Goal: Answer question/provide support

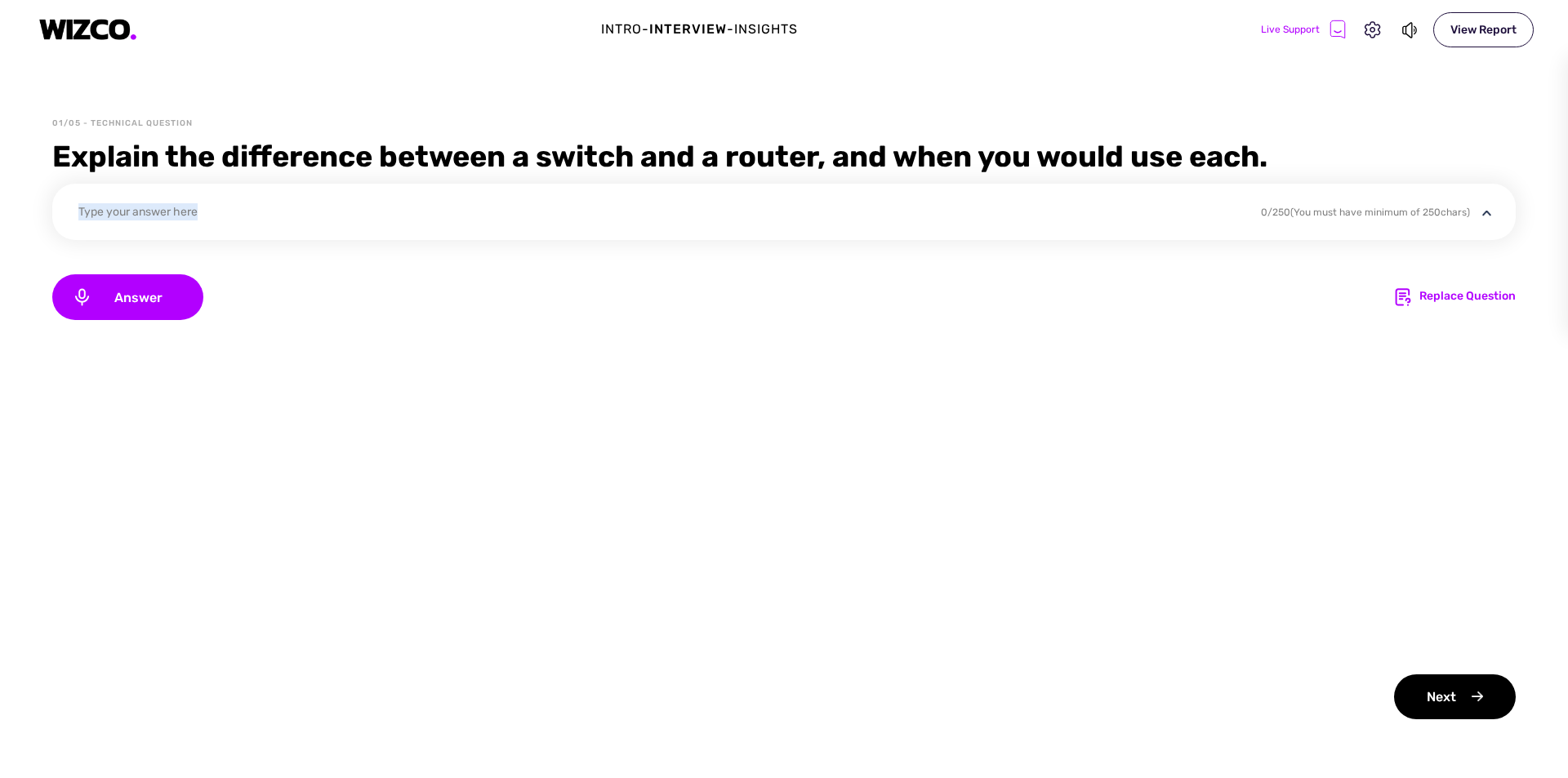
click at [228, 202] on div "Type your answer here 0 / 250 (You must have minimum of 250 chars)" at bounding box center [783, 211] width 1463 height 56
click at [226, 206] on div "Type your answer here" at bounding box center [658, 214] width 1161 height 22
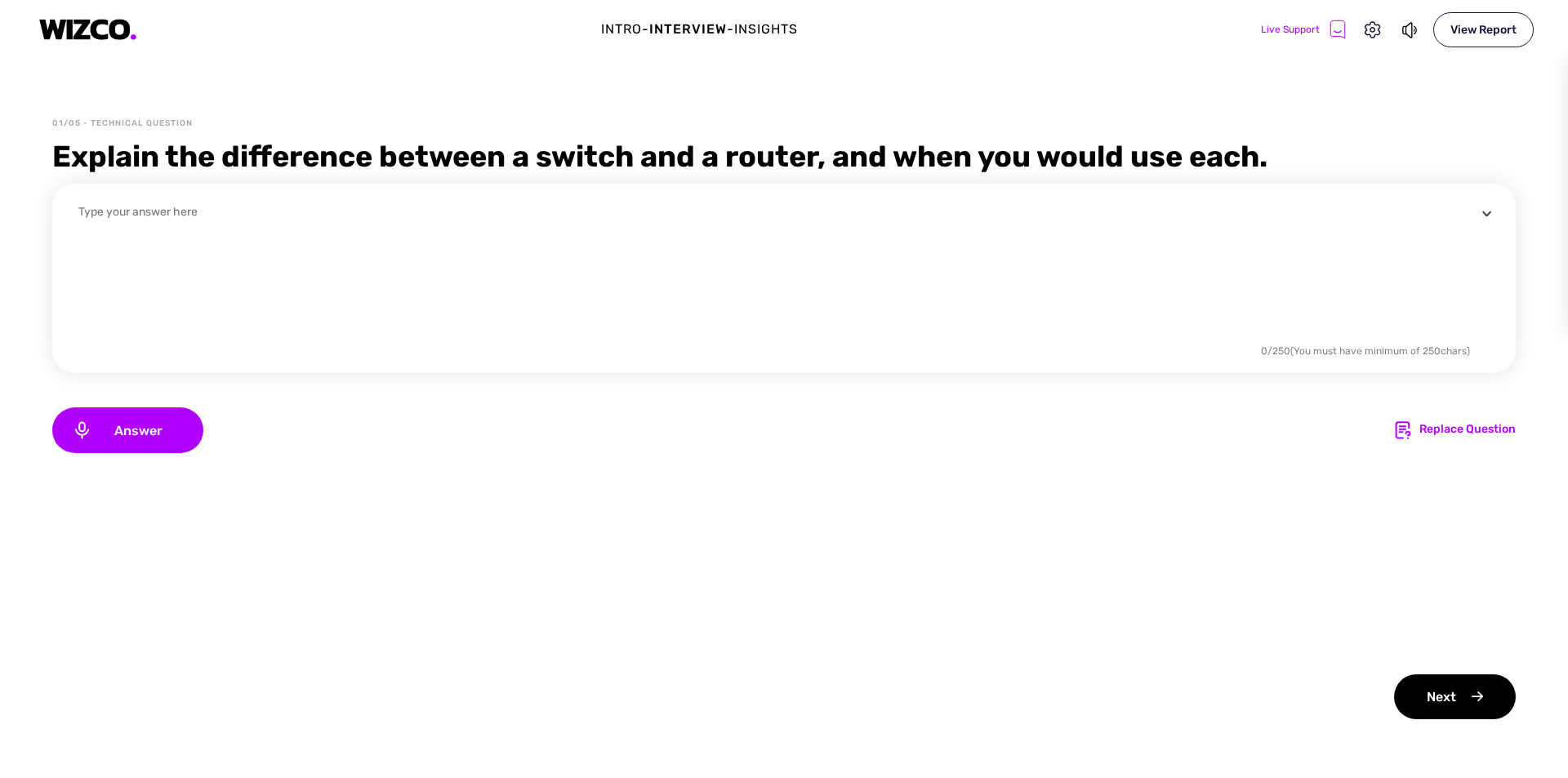
drag, startPoint x: 226, startPoint y: 208, endPoint x: 217, endPoint y: 212, distance: 9.8
click at [221, 210] on textarea at bounding box center [777, 272] width 1398 height 137
click at [217, 212] on textarea at bounding box center [777, 272] width 1398 height 137
click at [216, 214] on textarea at bounding box center [777, 272] width 1398 height 137
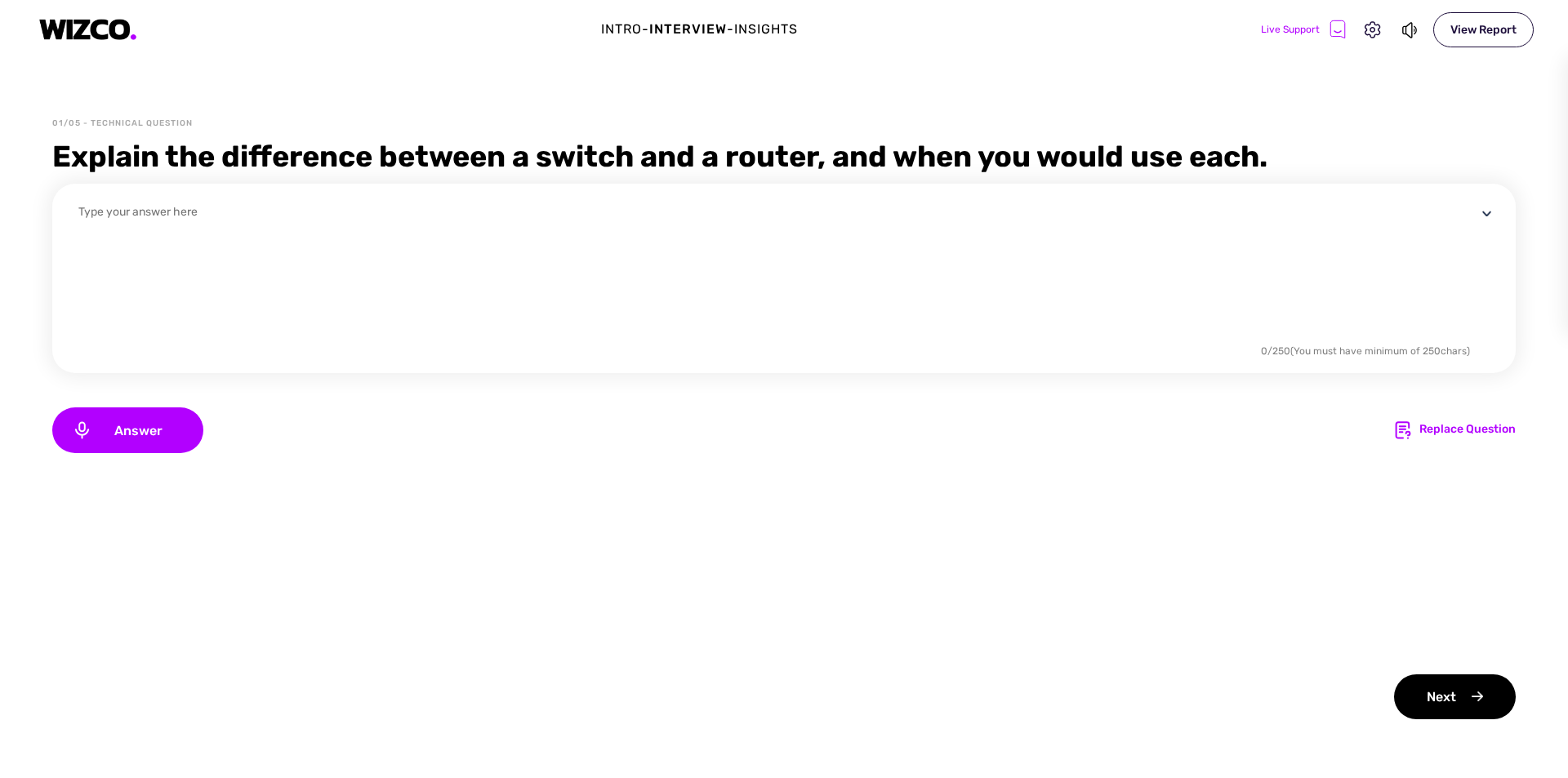
drag, startPoint x: 214, startPoint y: 223, endPoint x: 213, endPoint y: 240, distance: 17.0
click at [213, 240] on textarea at bounding box center [777, 272] width 1398 height 137
drag, startPoint x: 231, startPoint y: 249, endPoint x: 387, endPoint y: 296, distance: 162.9
click at [250, 255] on textarea at bounding box center [777, 272] width 1398 height 137
drag, startPoint x: 151, startPoint y: 427, endPoint x: 161, endPoint y: 427, distance: 10.0
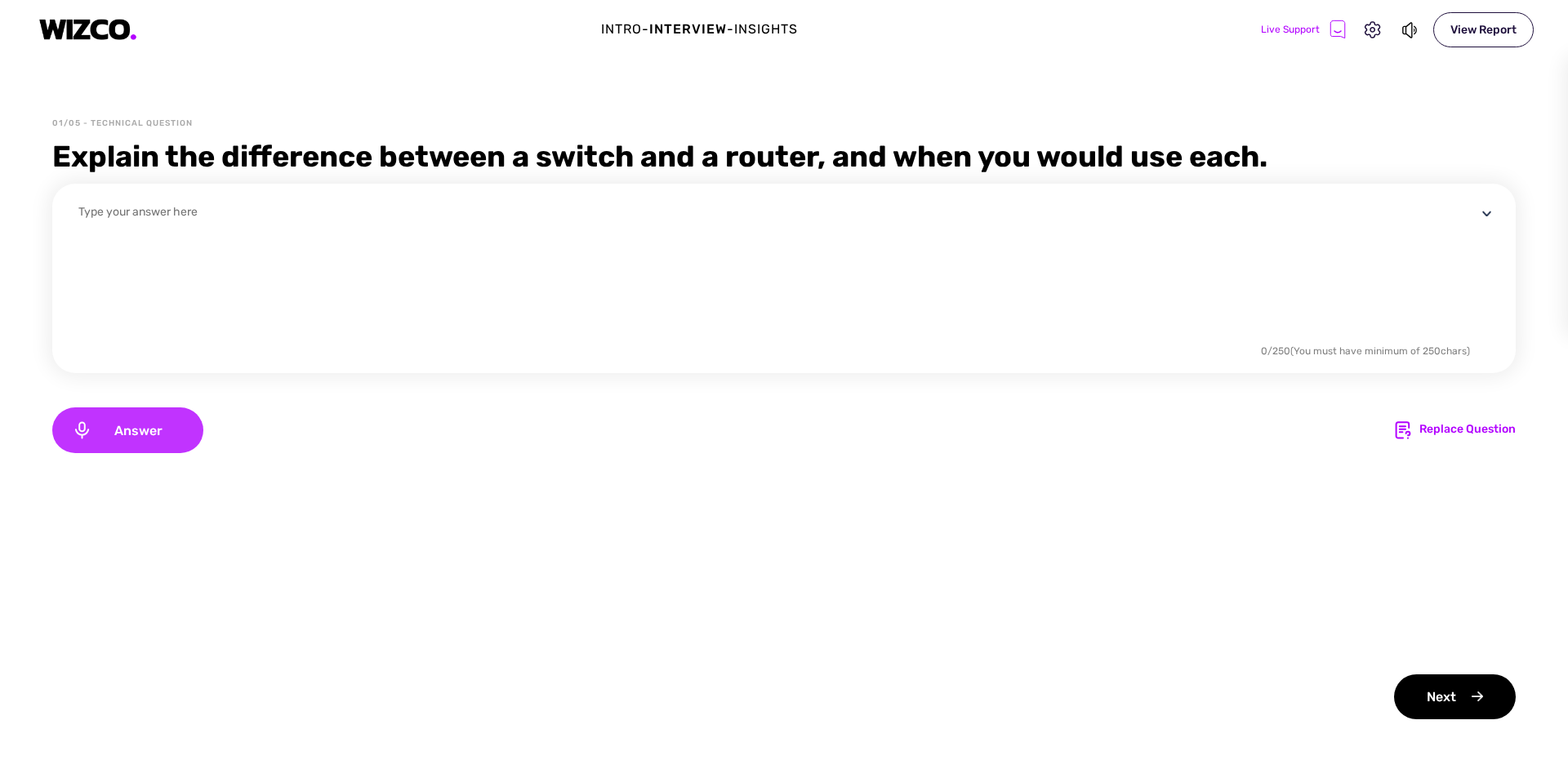
click at [159, 427] on span "Answer" at bounding box center [138, 430] width 92 height 16
drag, startPoint x: 196, startPoint y: 433, endPoint x: 187, endPoint y: 437, distance: 9.8
click at [192, 435] on div "Connecting... Replace Question" at bounding box center [783, 429] width 1463 height 45
drag, startPoint x: 1419, startPoint y: 419, endPoint x: 1428, endPoint y: 425, distance: 10.8
click at [1423, 419] on div "Connecting... Replace Question" at bounding box center [783, 429] width 1463 height 45
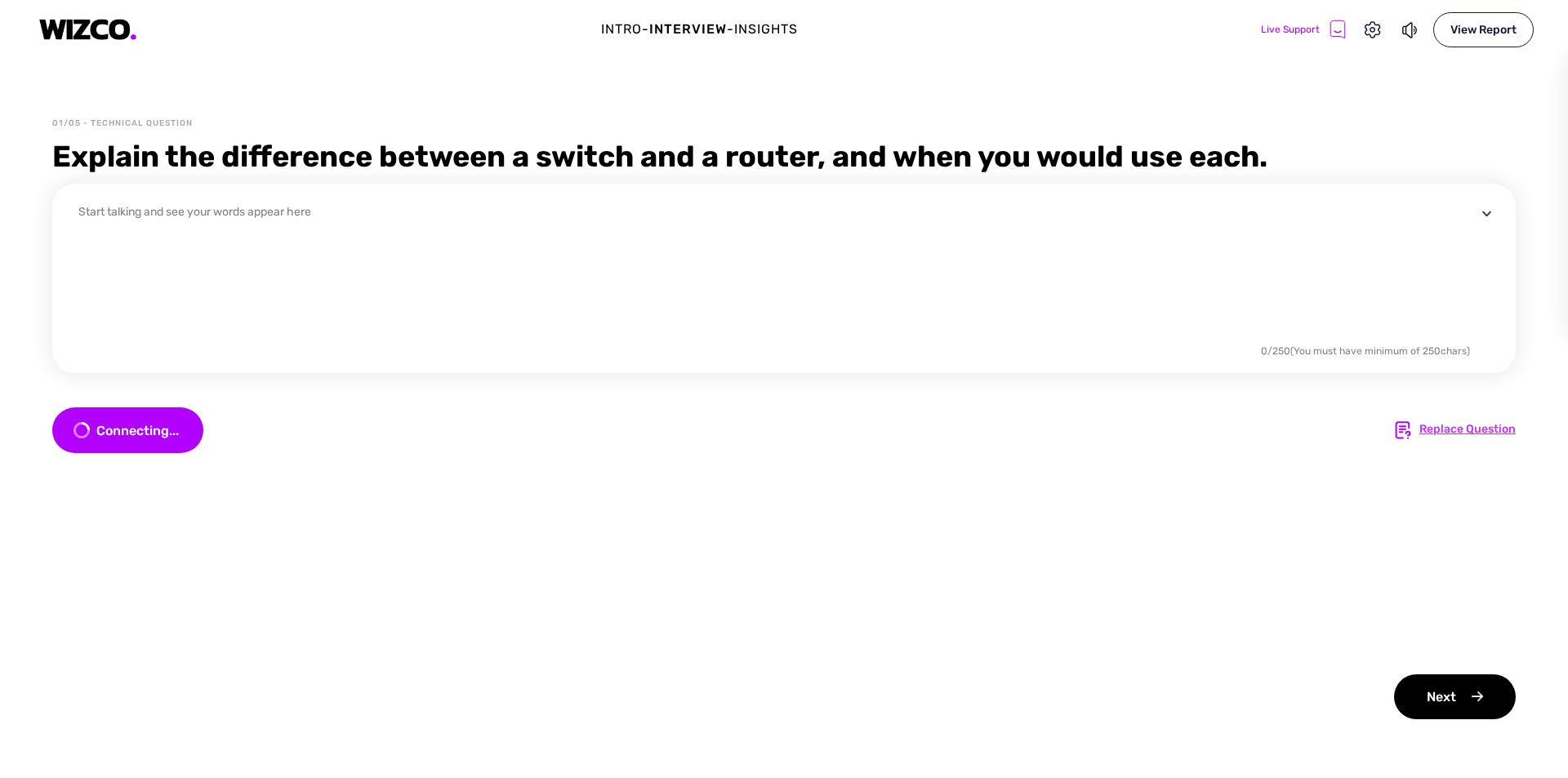
click at [1428, 425] on div "Replace Question" at bounding box center [1467, 430] width 97 height 20
